Goal: Task Accomplishment & Management: Use online tool/utility

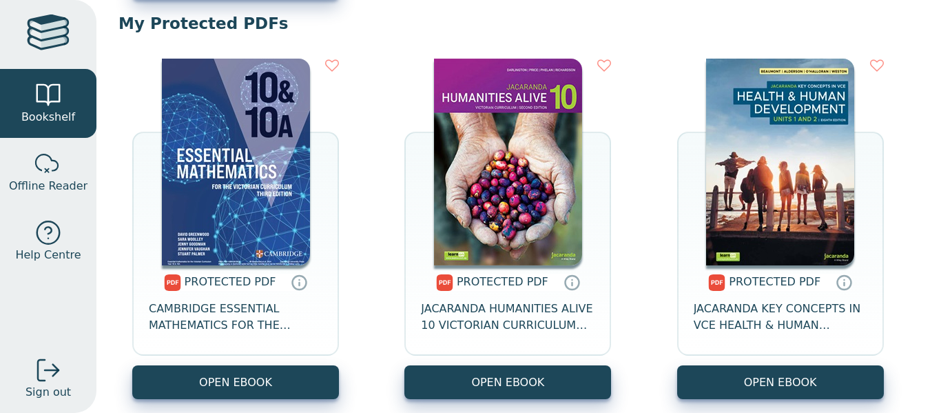
scroll to position [934, 0]
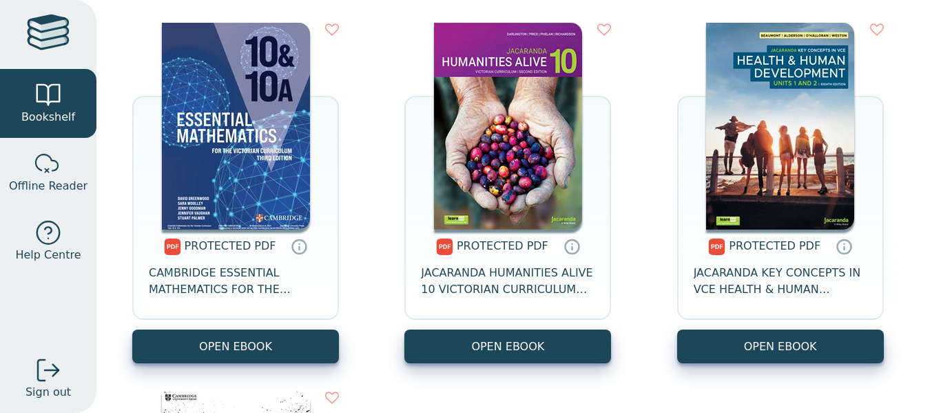
click at [825, 163] on img at bounding box center [780, 126] width 148 height 207
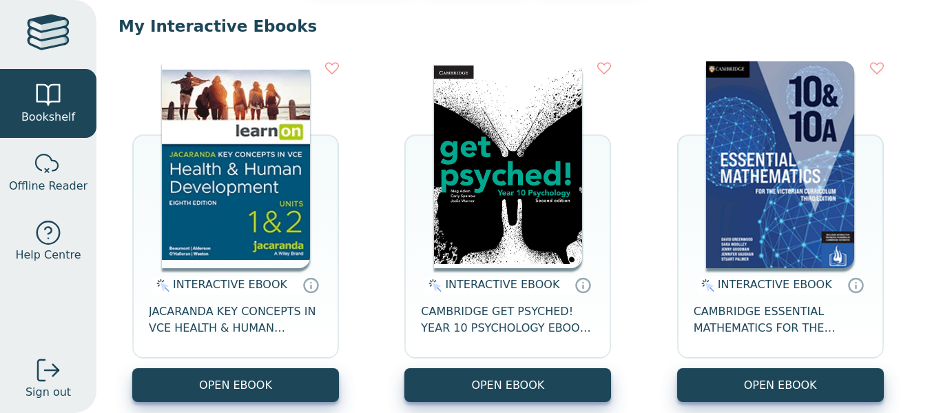
scroll to position [113, 0]
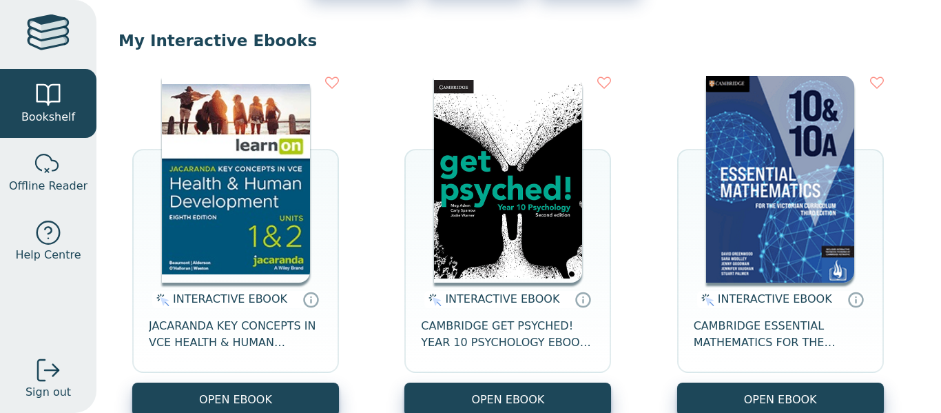
click at [205, 151] on img at bounding box center [236, 179] width 148 height 207
